Goal: Information Seeking & Learning: Learn about a topic

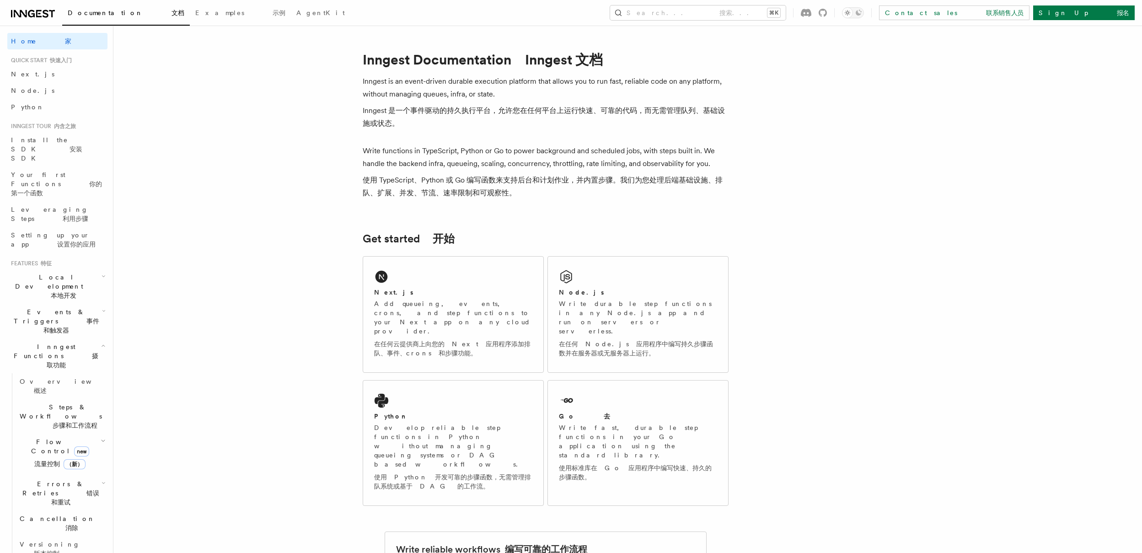
scroll to position [267, 0]
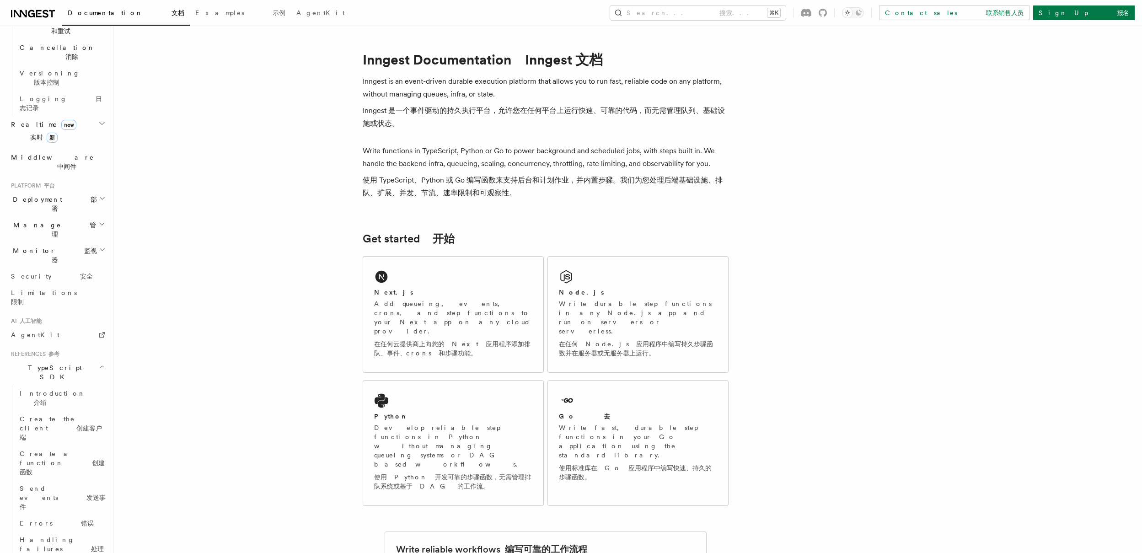
scroll to position [479, 0]
click at [86, 537] on font "处理故障" at bounding box center [62, 545] width 84 height 16
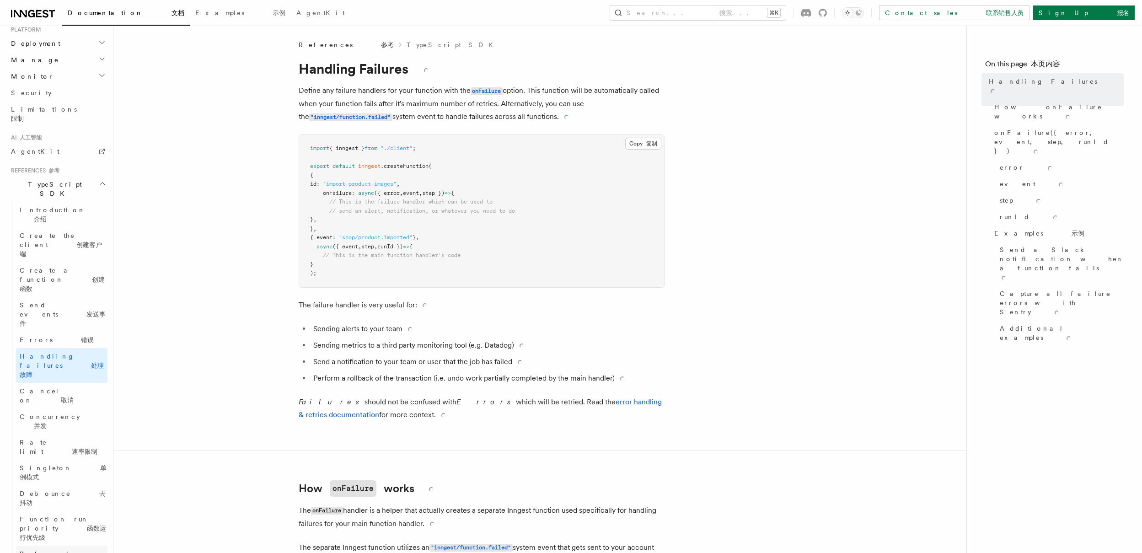
scroll to position [479, 0]
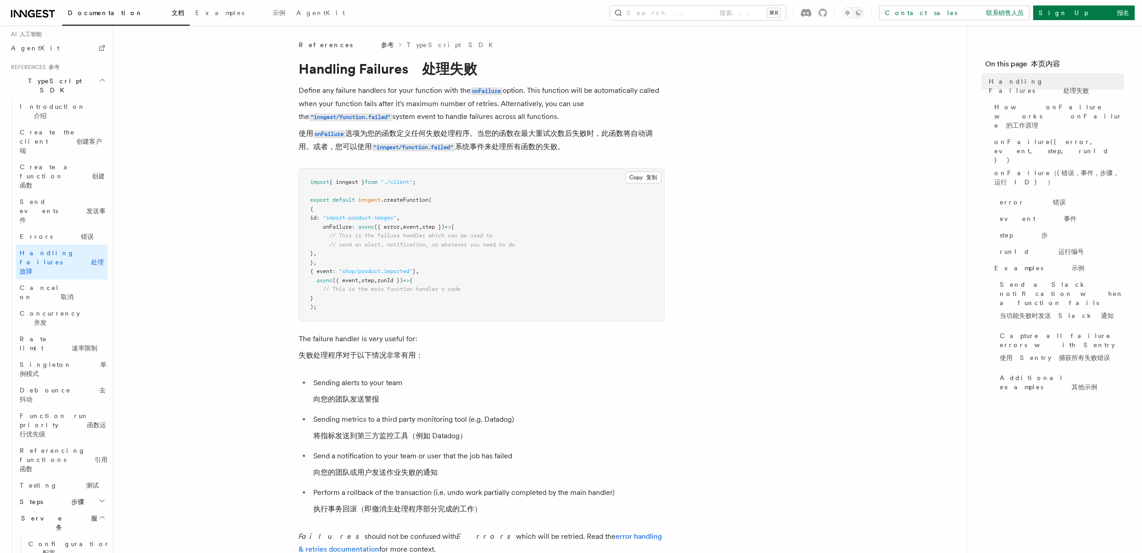
scroll to position [585, 0]
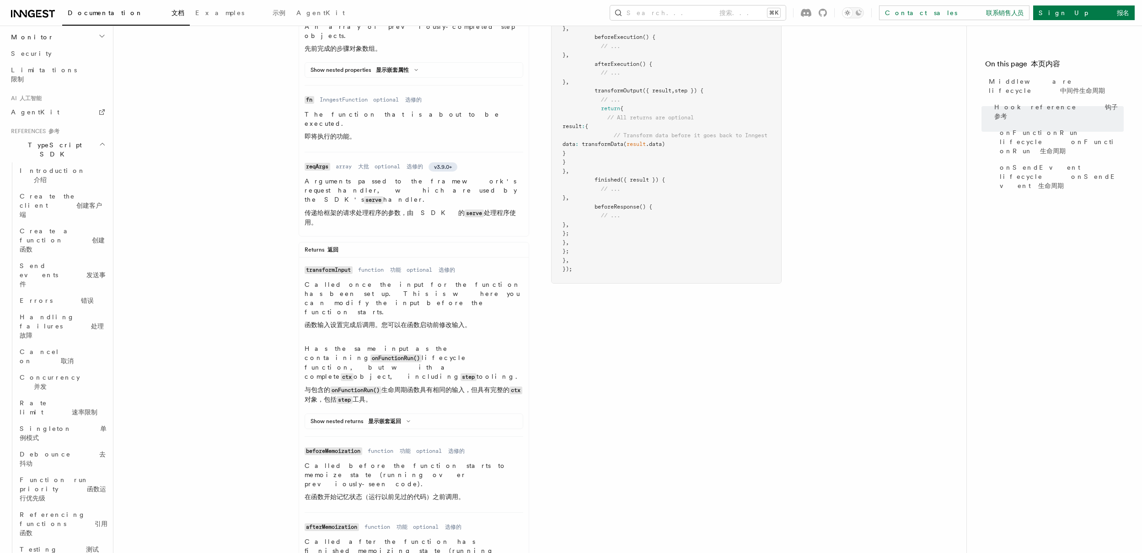
scroll to position [663, 0]
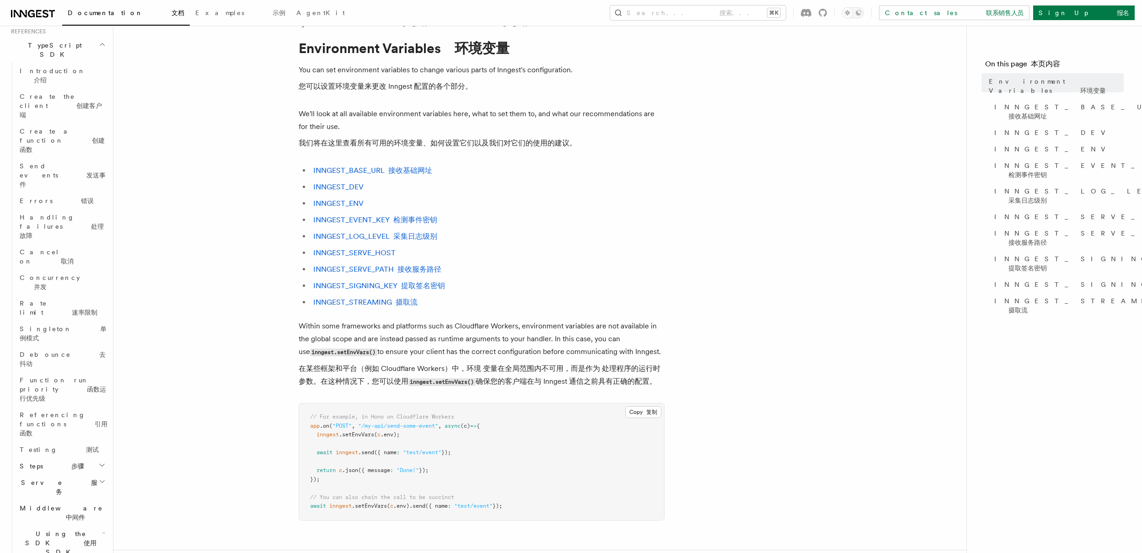
scroll to position [29, 0]
click at [72, 441] on link "Testing 测试" at bounding box center [61, 449] width 91 height 16
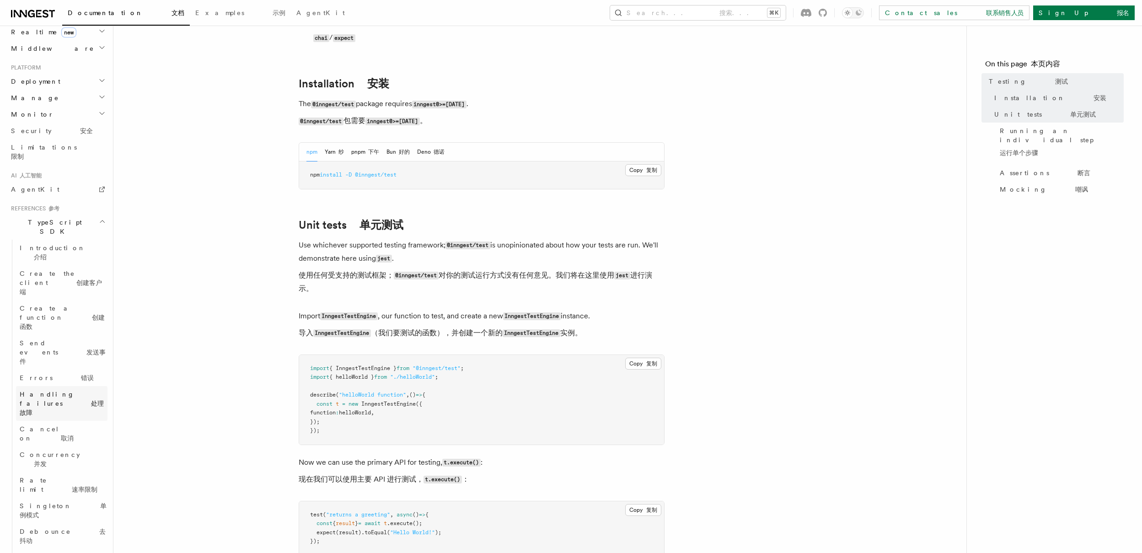
scroll to position [434, 0]
click at [77, 412] on font "处理故障" at bounding box center [62, 420] width 84 height 16
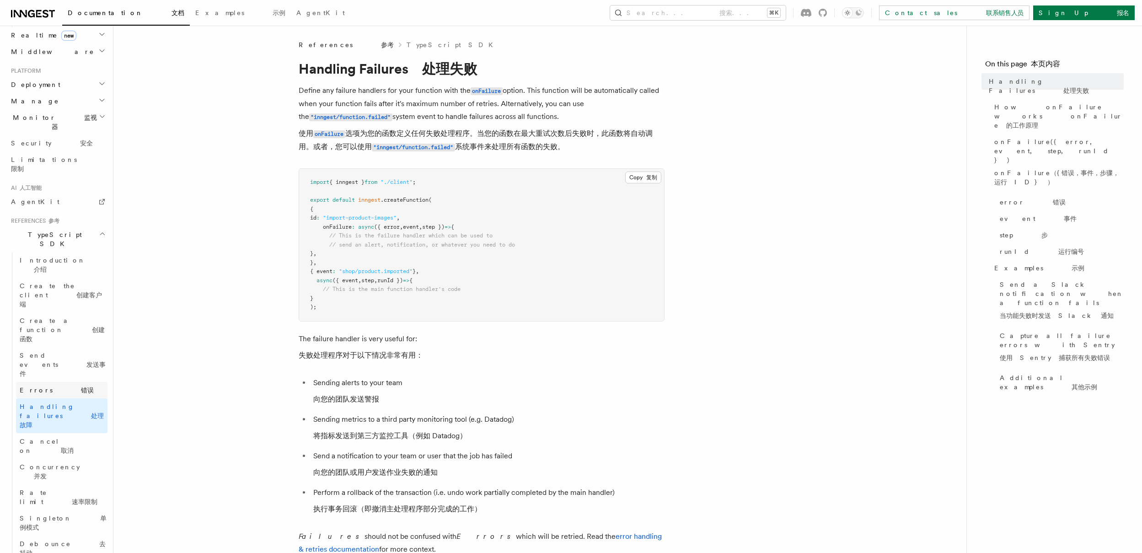
click at [59, 382] on link "Errors 错误" at bounding box center [61, 390] width 91 height 16
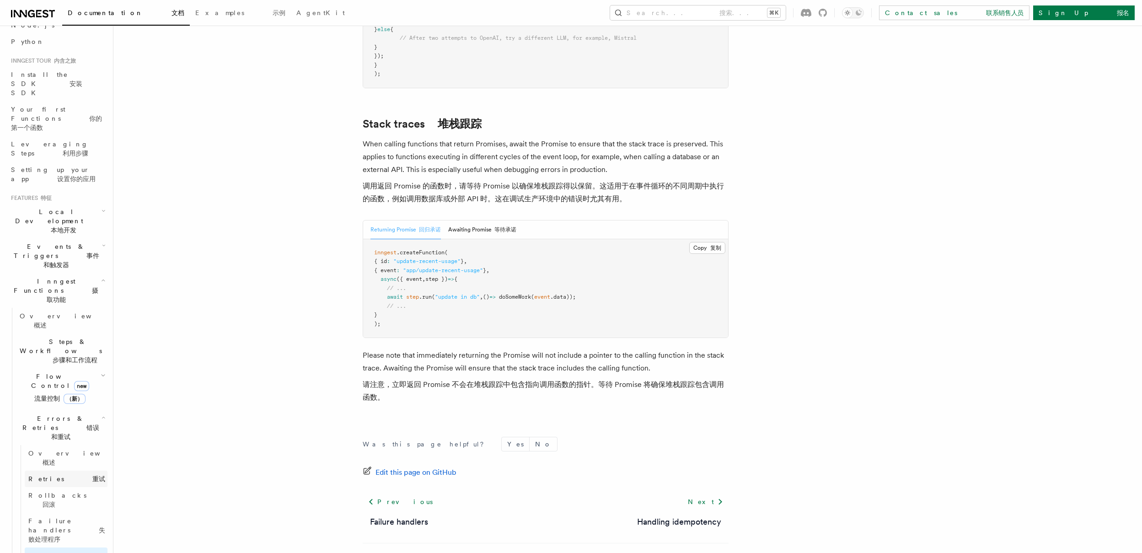
scroll to position [69, 0]
click at [86, 411] on span "Errors & Retries 错误和重试" at bounding box center [59, 424] width 86 height 27
click at [101, 369] on icon "button" at bounding box center [103, 372] width 5 height 7
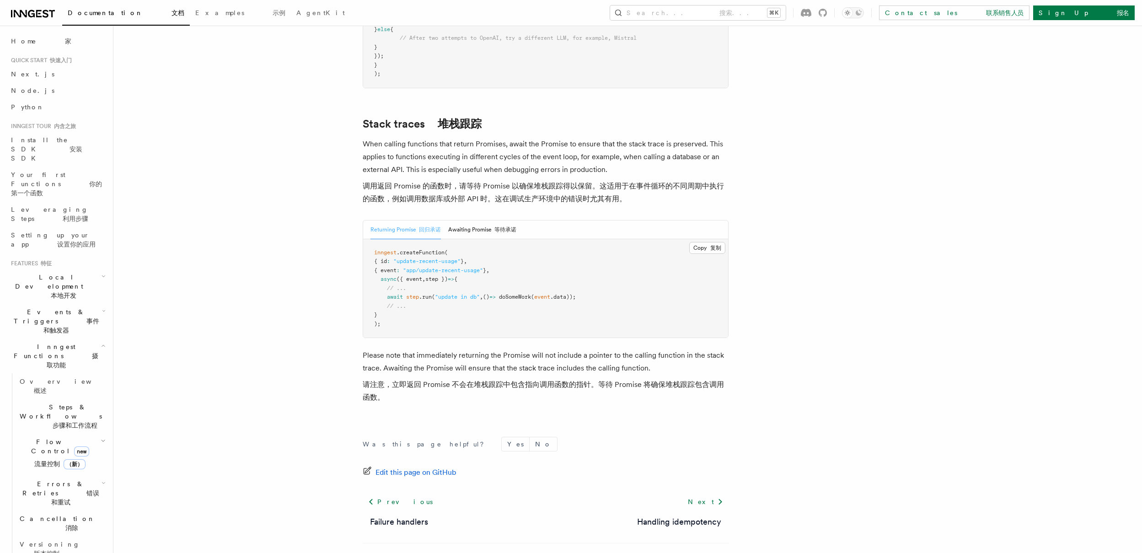
click at [95, 269] on h2 "Local Development 本地开发" at bounding box center [57, 286] width 100 height 35
click at [93, 269] on h2 "Local Development 本地开发" at bounding box center [57, 286] width 100 height 35
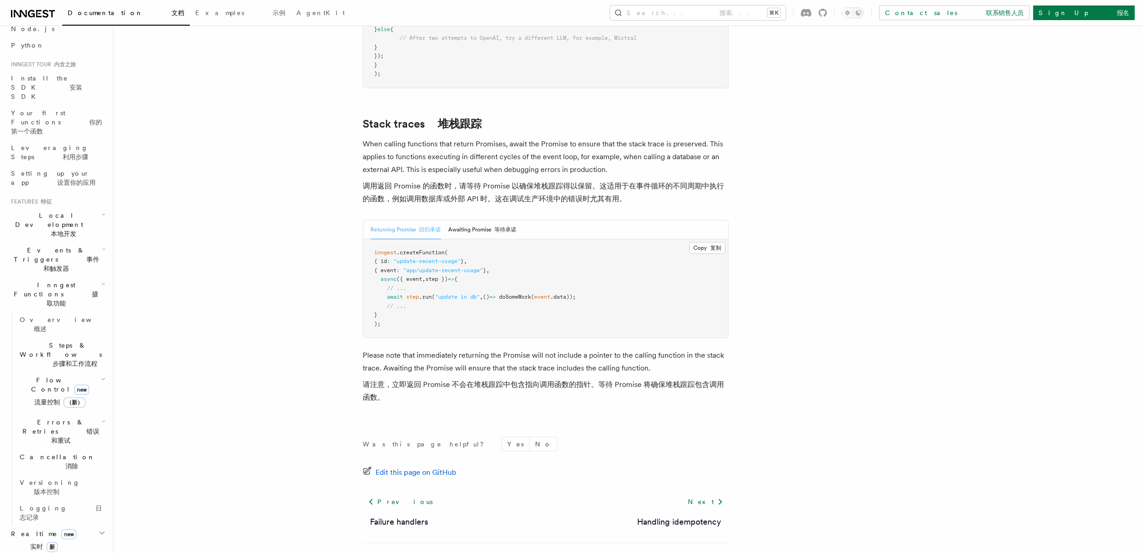
scroll to position [58, 0]
click at [101, 379] on icon "button" at bounding box center [103, 382] width 5 height 7
click at [88, 344] on span "Steps & Workflows 步骤和工作流程" at bounding box center [66, 357] width 100 height 27
click at [63, 482] on span "AI Inference 人工智能推理" at bounding box center [61, 495] width 67 height 27
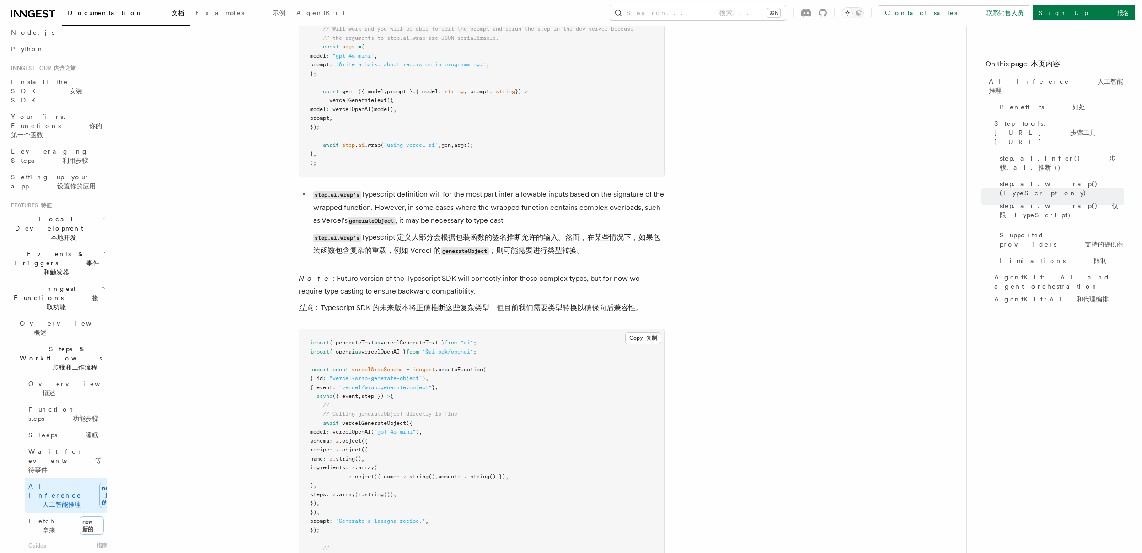
scroll to position [2569, 0]
click at [393, 419] on span "vercelGenerateObject" at bounding box center [374, 422] width 64 height 6
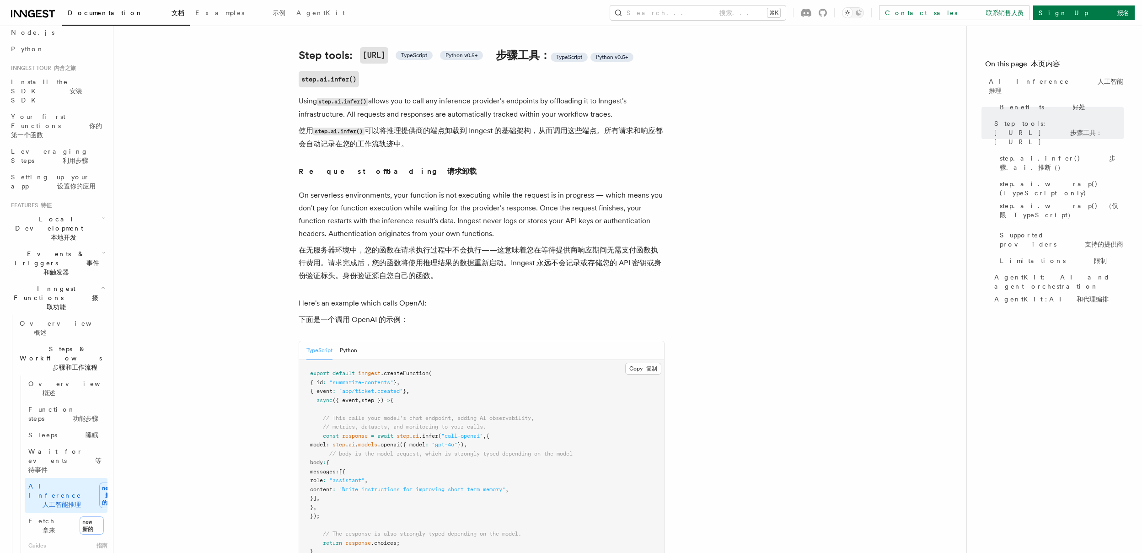
scroll to position [571, 0]
